Goal: Transaction & Acquisition: Subscribe to service/newsletter

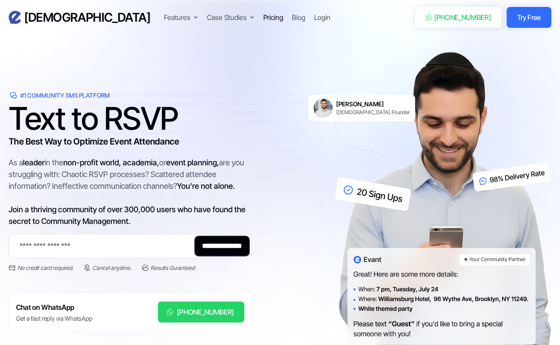
click at [263, 14] on div "Pricing" at bounding box center [273, 17] width 20 height 10
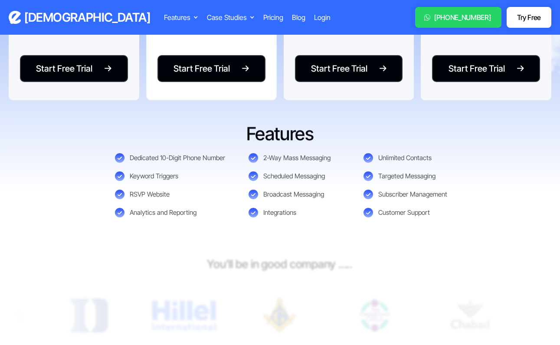
scroll to position [299, 0]
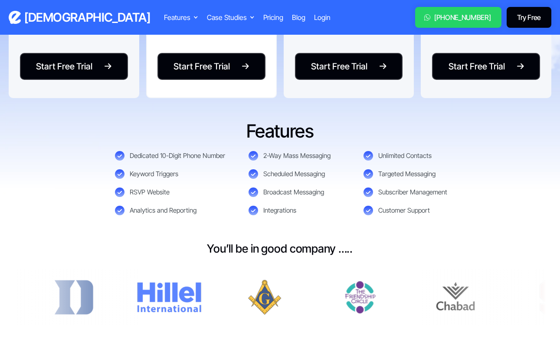
click at [528, 23] on link "Try Free" at bounding box center [529, 17] width 45 height 21
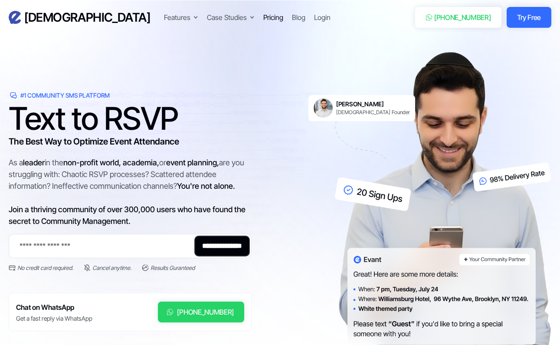
click at [263, 14] on div "Pricing" at bounding box center [273, 17] width 20 height 10
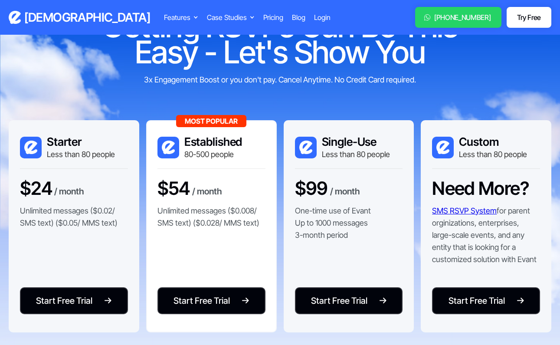
scroll to position [67, 0]
